Goal: Task Accomplishment & Management: Use online tool/utility

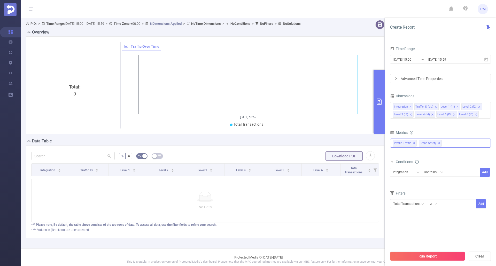
click at [453, 144] on div "Invalid Traffic ✕ Brand Safety ✕" at bounding box center [440, 143] width 101 height 9
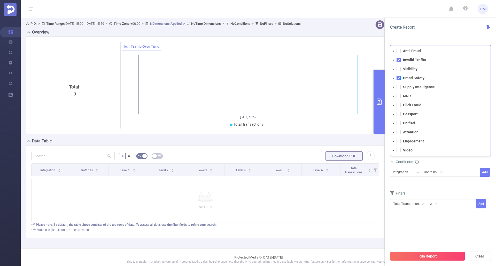
click at [399, 77] on span at bounding box center [398, 78] width 4 height 4
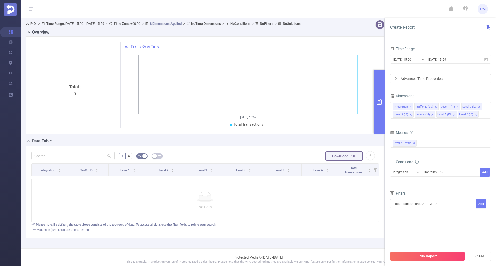
click at [440, 187] on form "Dimensions Integration Traffic ID (tid) Level 1 (l1) Level 2 (l2) Level 3 (l3) …" at bounding box center [440, 153] width 101 height 123
click at [482, 11] on span "PM" at bounding box center [482, 9] width 5 height 10
click at [447, 31] on link "Logout" at bounding box center [459, 30] width 57 height 7
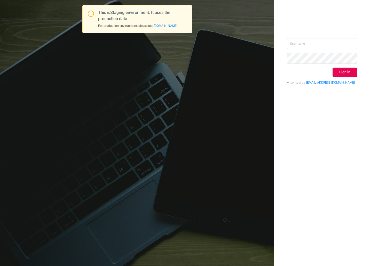
click at [320, 49] on div "Sign in contact us [EMAIL_ADDRESS][DOMAIN_NAME]" at bounding box center [322, 63] width 70 height 50
click at [318, 45] on input "text" at bounding box center [322, 43] width 70 height 11
type input "[EMAIL_ADDRESS][DOMAIN_NAME]"
click at [348, 74] on button "Sign in" at bounding box center [345, 72] width 25 height 9
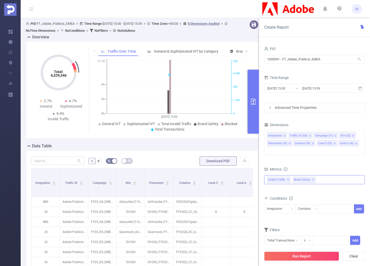
click at [322, 175] on div "Invalid Traffic ✕ Brand Safety ✕" at bounding box center [314, 179] width 101 height 9
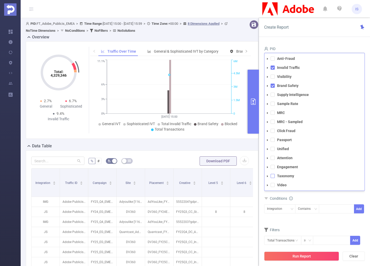
click at [273, 174] on span at bounding box center [273, 176] width 4 height 4
click at [313, 195] on div "Conditions" at bounding box center [314, 199] width 101 height 9
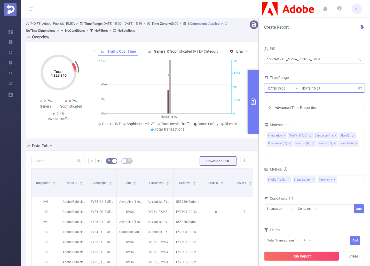
click at [363, 87] on span "[DATE] 15:00 _ [DATE] 15:59" at bounding box center [314, 88] width 101 height 9
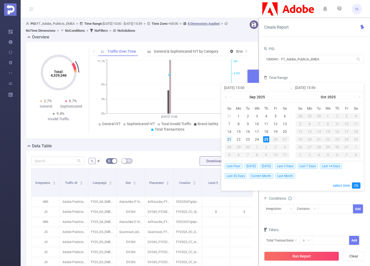
click at [230, 139] on div "21" at bounding box center [229, 139] width 6 height 6
drag, startPoint x: 267, startPoint y: 137, endPoint x: 268, endPoint y: 141, distance: 4.3
click at [267, 137] on div "25" at bounding box center [266, 139] width 6 height 6
type input "[DATE] 15:00"
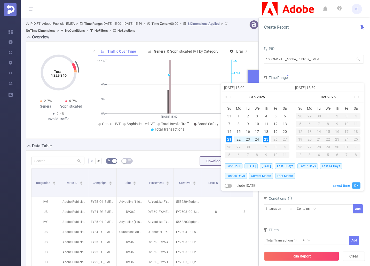
click at [356, 183] on link "Ok" at bounding box center [356, 186] width 9 height 6
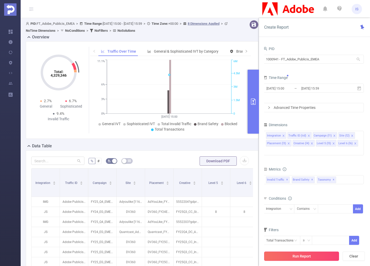
click at [320, 259] on button "Run Report" at bounding box center [301, 256] width 75 height 9
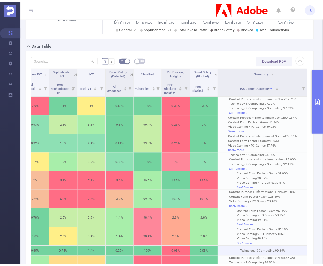
scroll to position [94, 0]
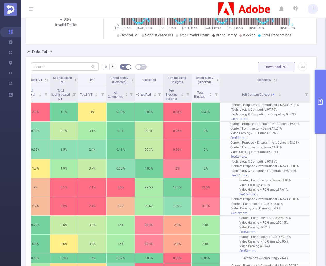
click at [273, 80] on icon at bounding box center [275, 80] width 5 height 5
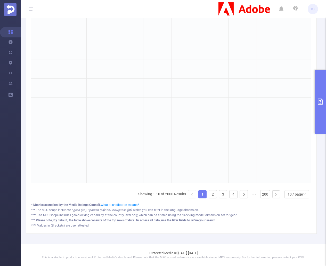
scroll to position [0, 554]
click at [280, 187] on div "Integration Traffic ID Campaign Site Placement Creative Level 5 Level 6 Total T…" at bounding box center [171, 89] width 280 height 228
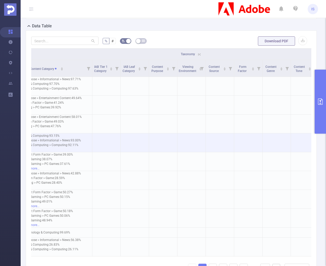
scroll to position [68, 0]
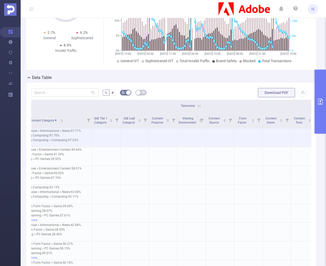
click at [106, 138] on p at bounding box center [106, 137] width 28 height 5
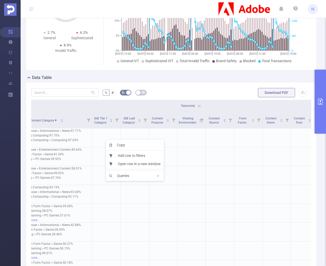
click at [169, 75] on div "Data Table" at bounding box center [173, 78] width 295 height 7
click at [167, 78] on div "Data Table" at bounding box center [173, 78] width 295 height 7
